Goal: Complete application form

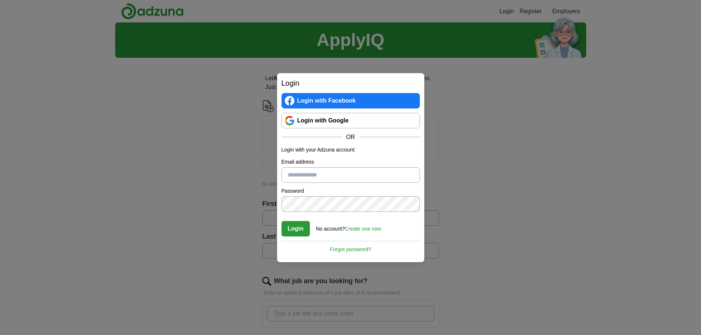
drag, startPoint x: 506, startPoint y: 130, endPoint x: 456, endPoint y: 138, distance: 49.9
click at [505, 132] on div "Login Login with Facebook Login with Google OR Login with your Adzuna account: …" at bounding box center [350, 167] width 701 height 335
click at [334, 122] on link "Login with Google" at bounding box center [350, 120] width 138 height 15
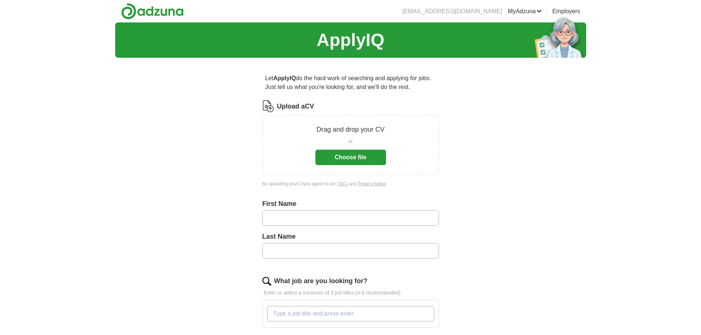
click at [356, 157] on button "Choose file" at bounding box center [350, 157] width 71 height 15
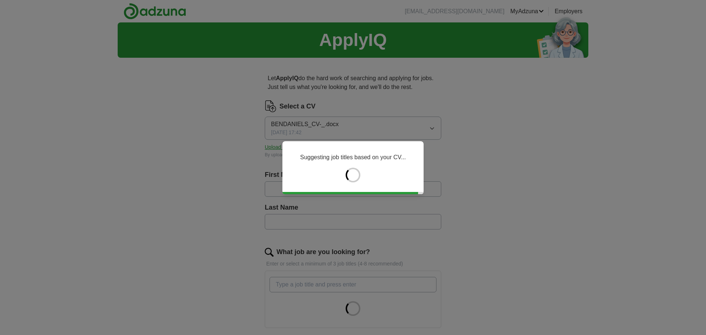
type input "***"
type input "*******"
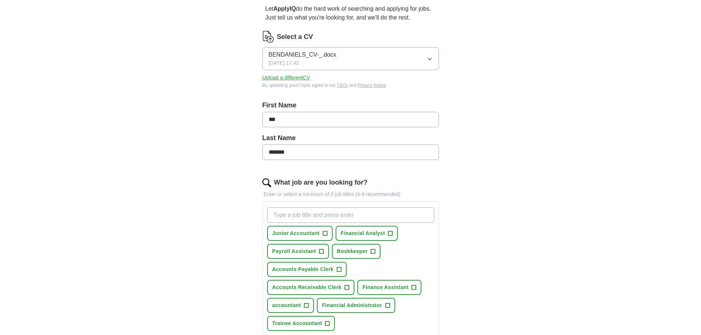
scroll to position [74, 0]
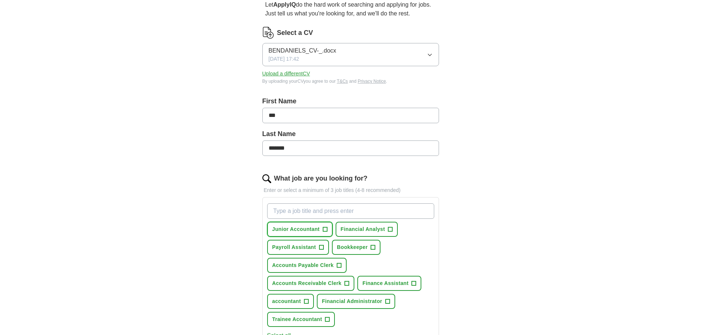
click at [295, 232] on span "Junior Accountant" at bounding box center [295, 229] width 47 height 8
click at [307, 244] on span "Payroll Assistant" at bounding box center [294, 247] width 44 height 8
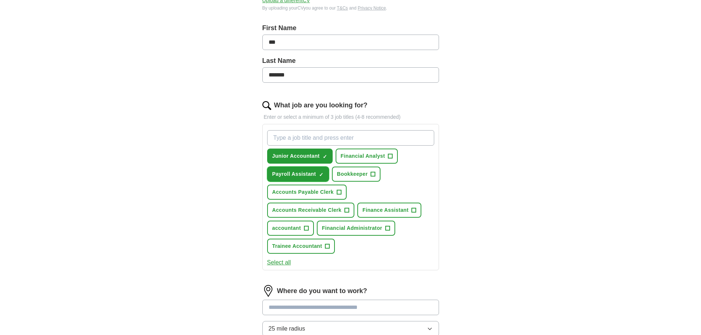
scroll to position [147, 0]
click at [282, 260] on button "Select all" at bounding box center [279, 262] width 24 height 9
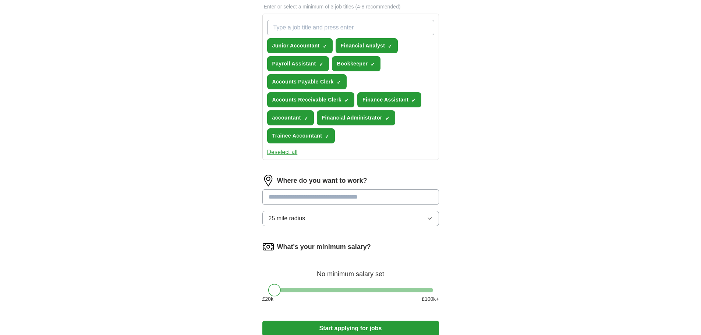
scroll to position [257, 0]
click at [365, 217] on button "25 mile radius" at bounding box center [350, 217] width 177 height 15
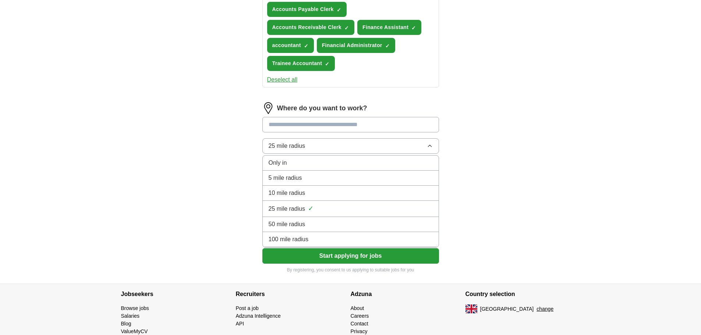
scroll to position [331, 0]
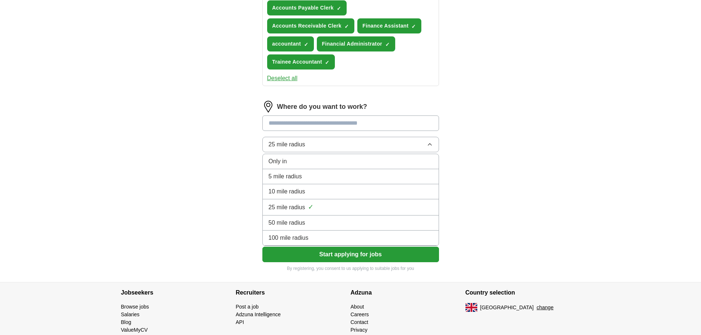
click at [331, 239] on div "100 mile radius" at bounding box center [350, 238] width 164 height 9
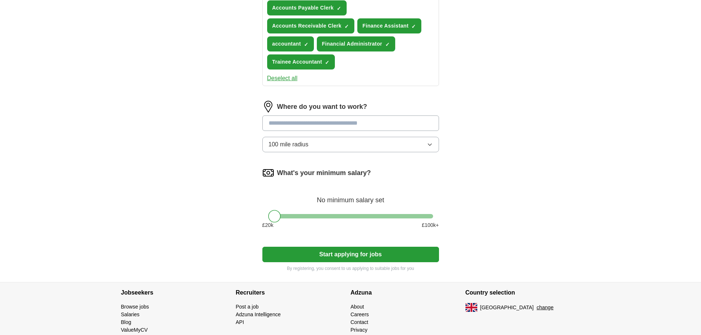
click at [334, 127] on input at bounding box center [350, 122] width 177 height 15
click at [326, 254] on form "Select a CV BENDANIELS_CV-_.docx [DATE] 17:42 Upload a different CV By uploadin…" at bounding box center [350, 20] width 177 height 502
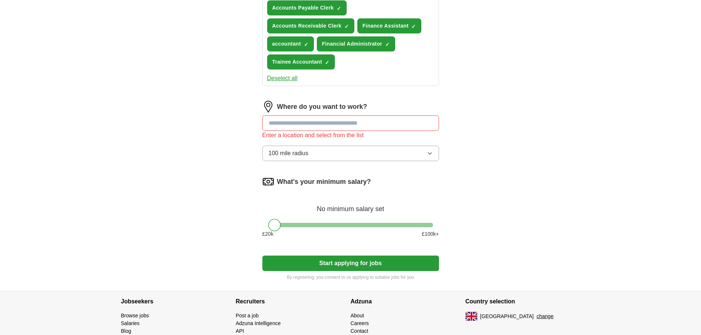
click at [285, 125] on input at bounding box center [350, 122] width 177 height 15
type input "******"
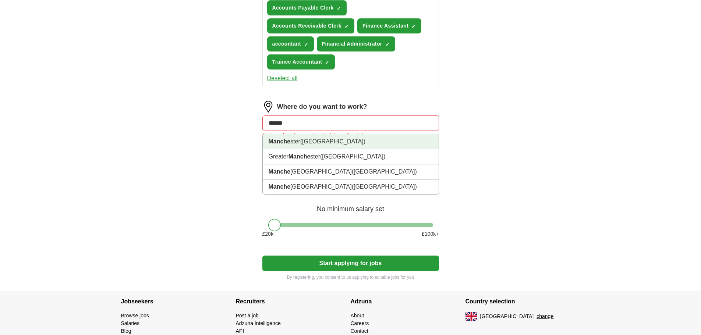
click at [318, 136] on li "Manche ster ([GEOGRAPHIC_DATA])" at bounding box center [351, 141] width 176 height 15
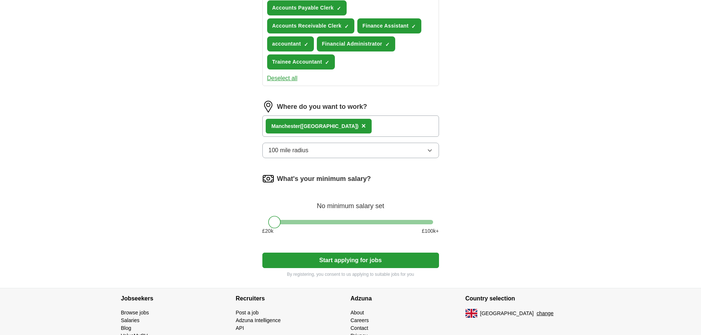
click at [349, 259] on button "Start applying for jobs" at bounding box center [350, 260] width 177 height 15
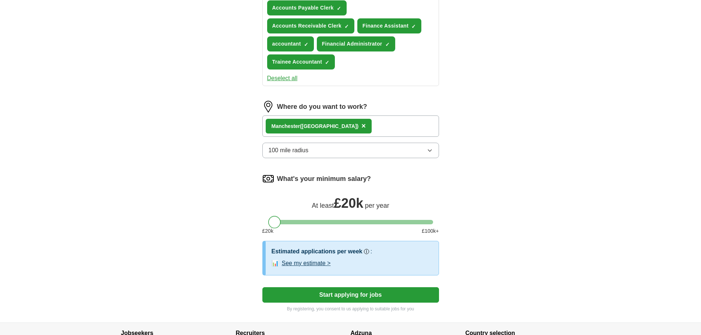
click at [273, 225] on div at bounding box center [274, 222] width 13 height 13
click at [366, 252] on circle at bounding box center [366, 252] width 4 height 4
click at [324, 264] on button "See my estimate >" at bounding box center [306, 263] width 49 height 9
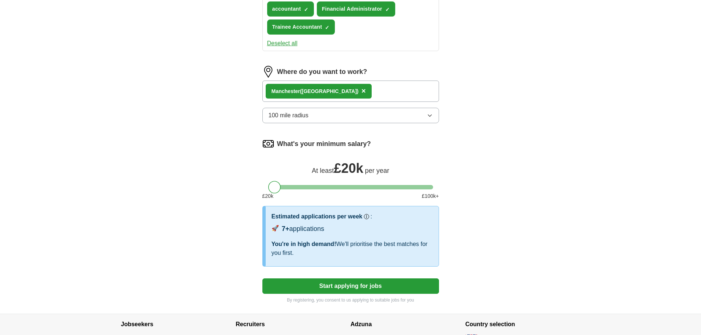
scroll to position [368, 0]
